Goal: Navigation & Orientation: Find specific page/section

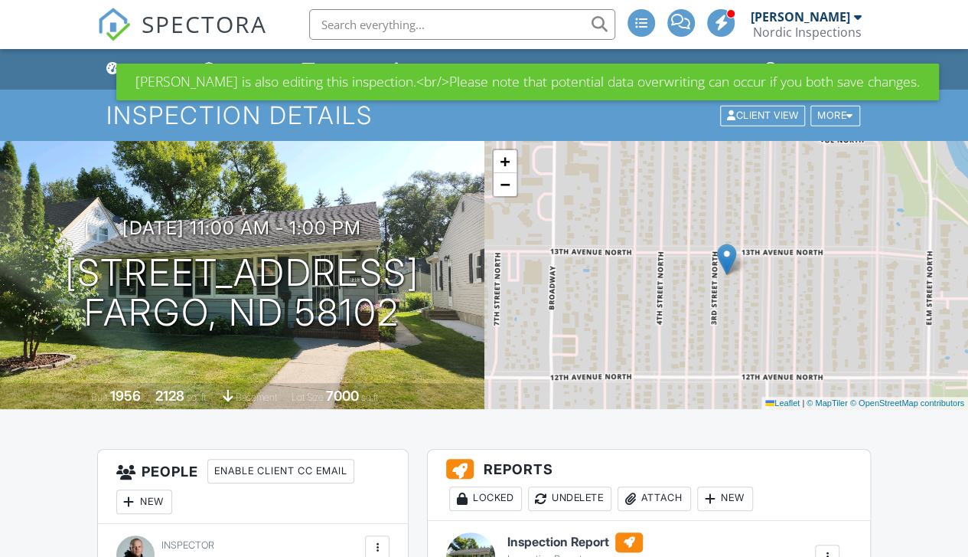
click at [113, 67] on div "Dashboard" at bounding box center [112, 68] width 13 height 12
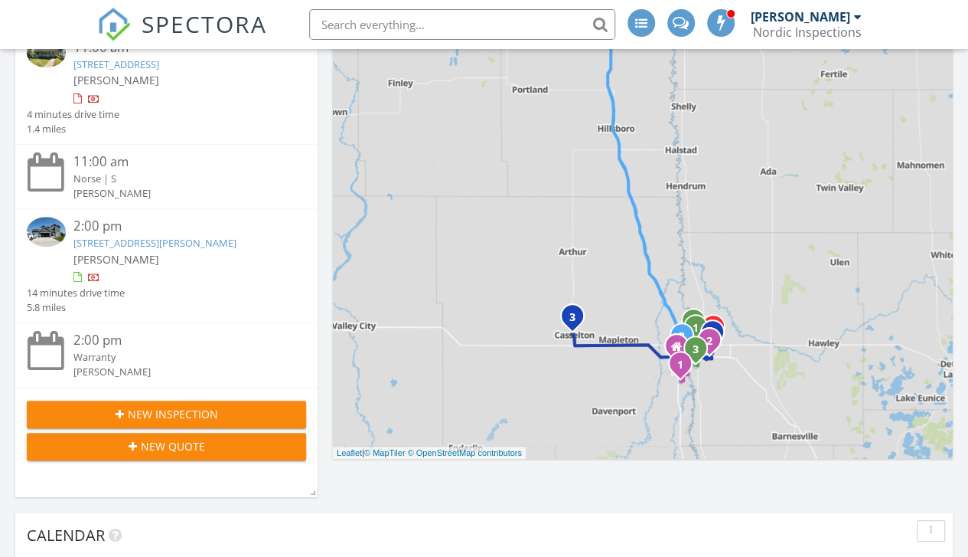
scroll to position [370, 0]
click at [45, 230] on img at bounding box center [46, 230] width 39 height 29
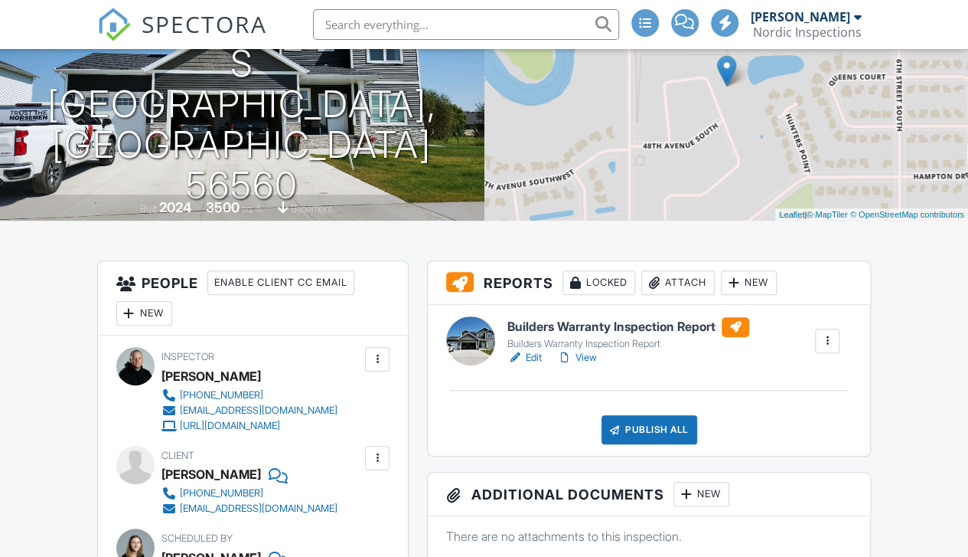
scroll to position [190, 0]
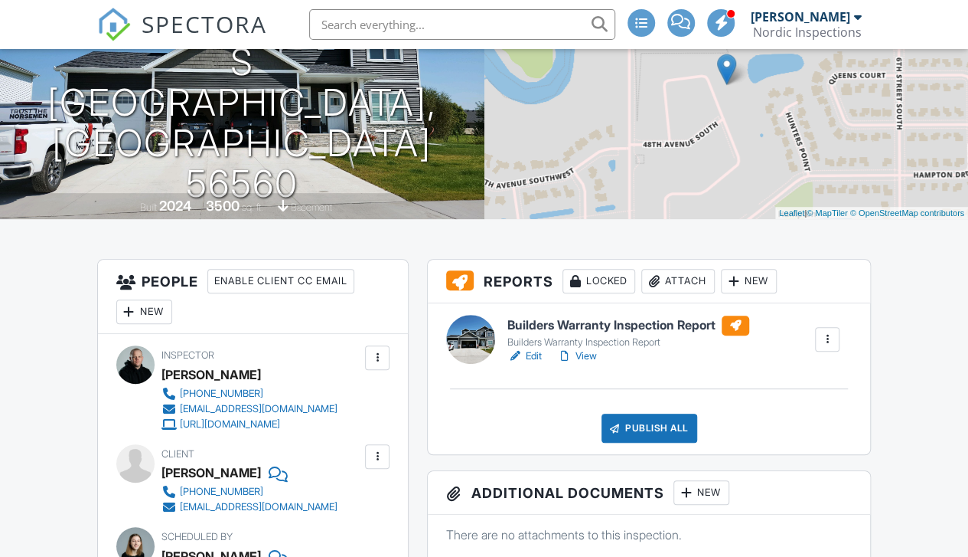
click at [593, 361] on link "View" at bounding box center [577, 355] width 40 height 15
